Goal: Information Seeking & Learning: Learn about a topic

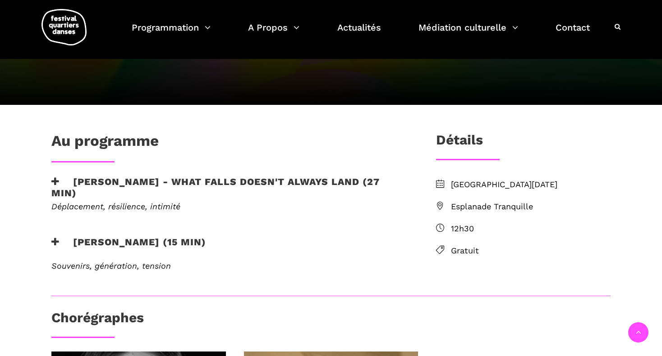
scroll to position [164, 0]
click at [306, 178] on h3 "[PERSON_NAME] - What Falls Doesn't Always Land (27 min)" at bounding box center [228, 187] width 355 height 23
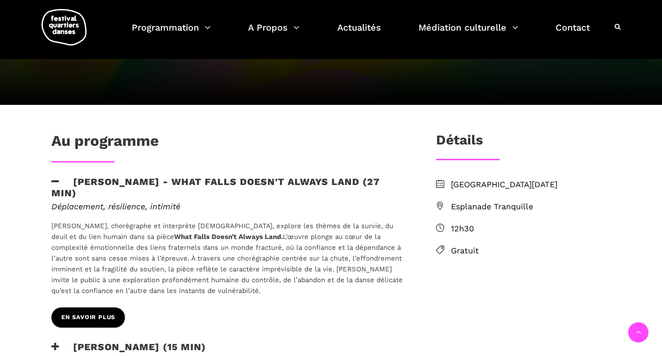
click at [71, 315] on span "EN SAVOIR PLUS" at bounding box center [88, 317] width 54 height 9
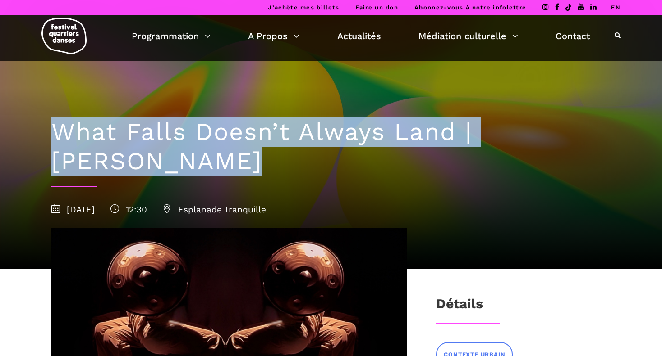
drag, startPoint x: 158, startPoint y: 164, endPoint x: 57, endPoint y: 135, distance: 105.4
click at [57, 135] on h1 "What Falls Doesn’t Always Land | Linus Jansner" at bounding box center [330, 147] width 559 height 59
copy h1 "What Falls Doesn’t Always Land | Linus Jansner"
